Goal: Information Seeking & Learning: Check status

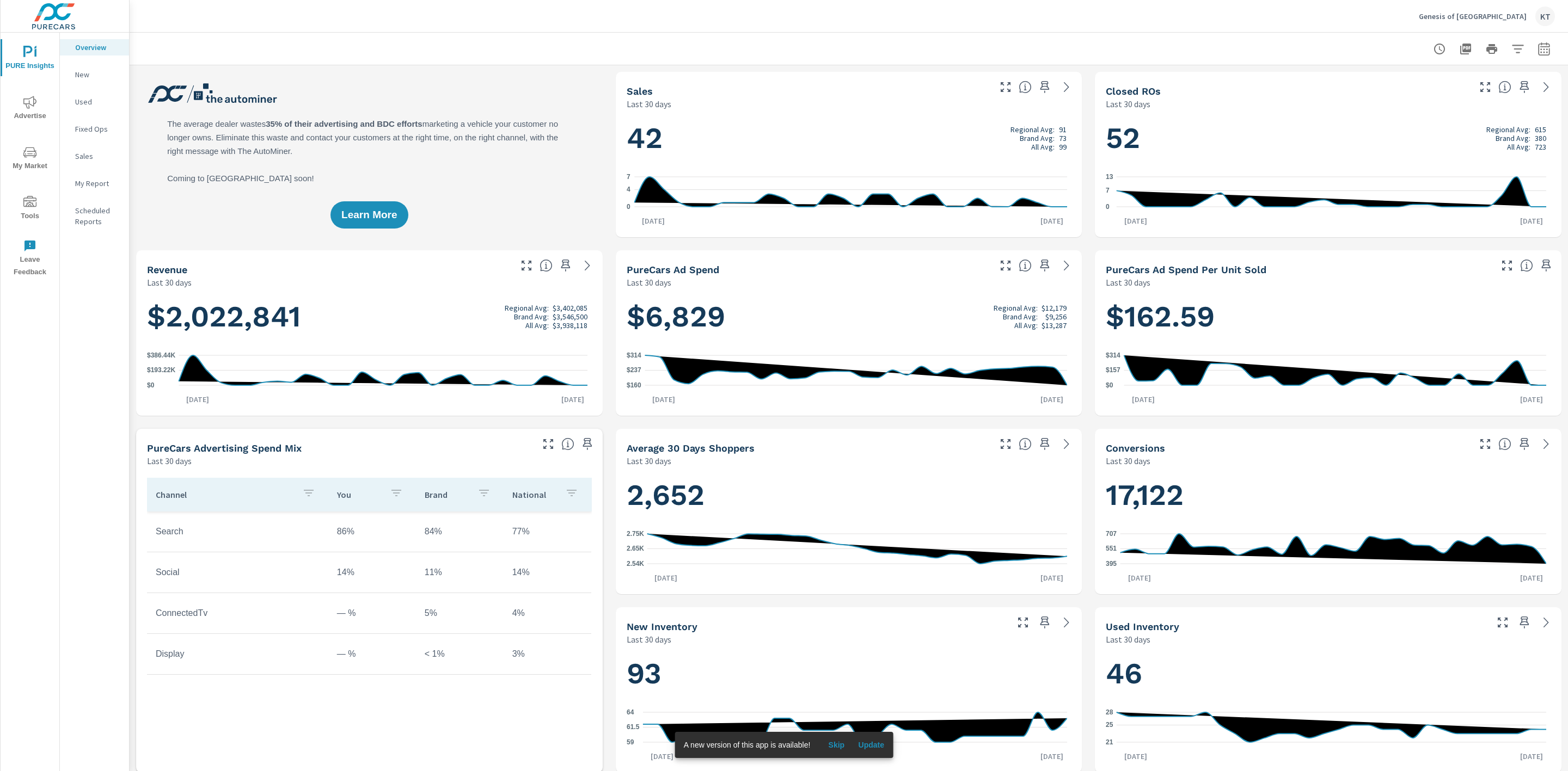
scroll to position [1, 0]
click at [28, 165] on span "My Market" at bounding box center [30, 159] width 52 height 27
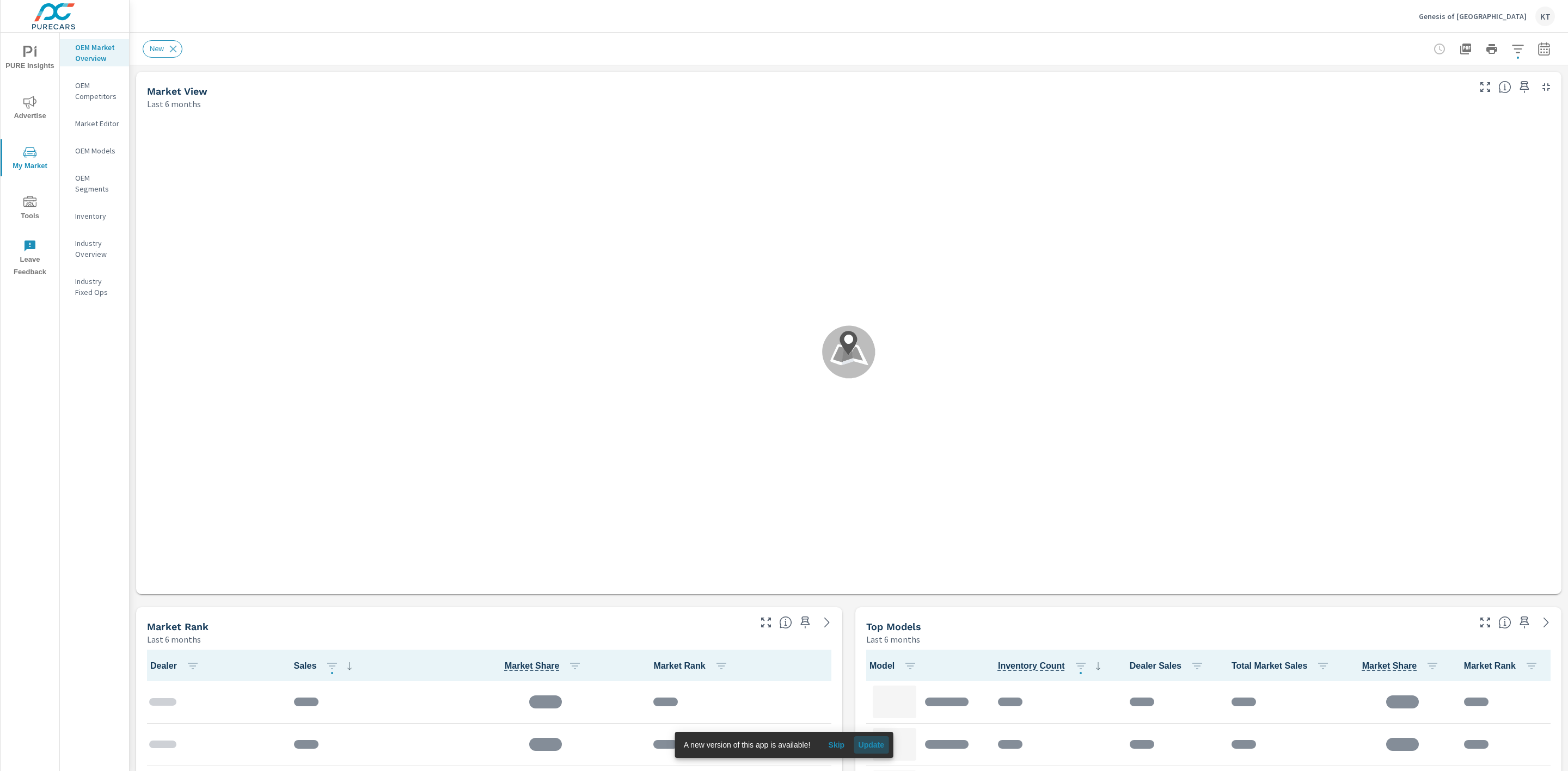
click at [874, 739] on button "Update" at bounding box center [870, 745] width 35 height 18
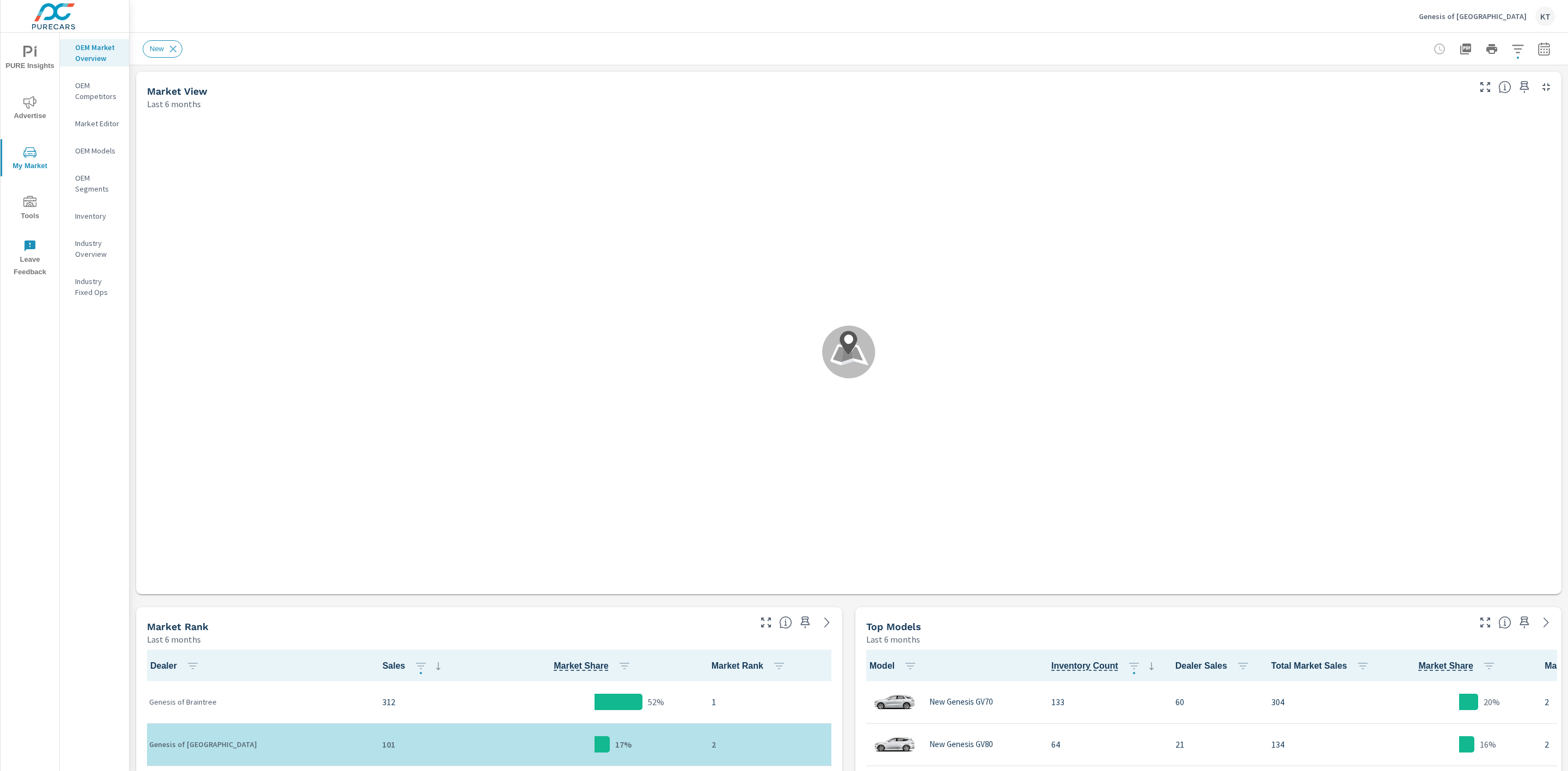
scroll to position [1, 0]
